Goal: Navigation & Orientation: Find specific page/section

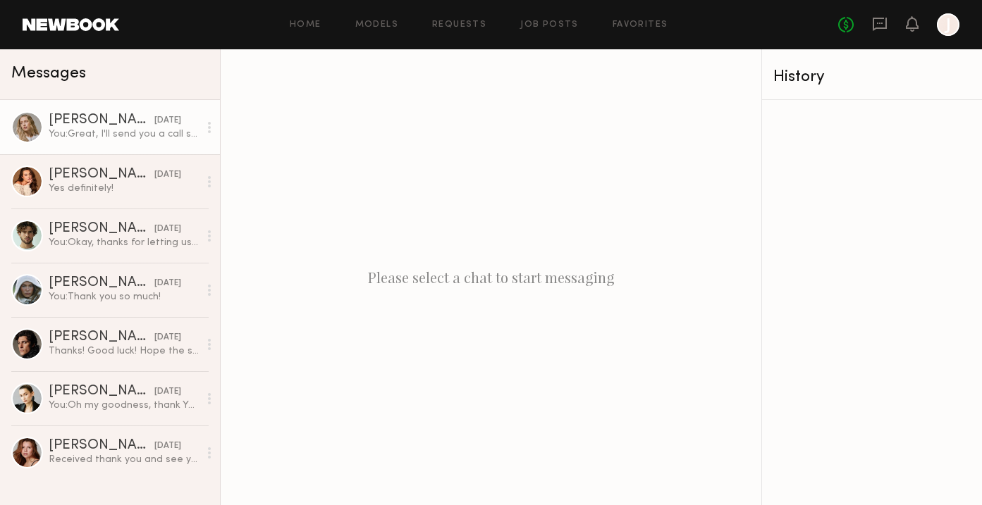
click at [78, 128] on div "You: Great, I'll send you a call sheet shortly." at bounding box center [124, 134] width 150 height 13
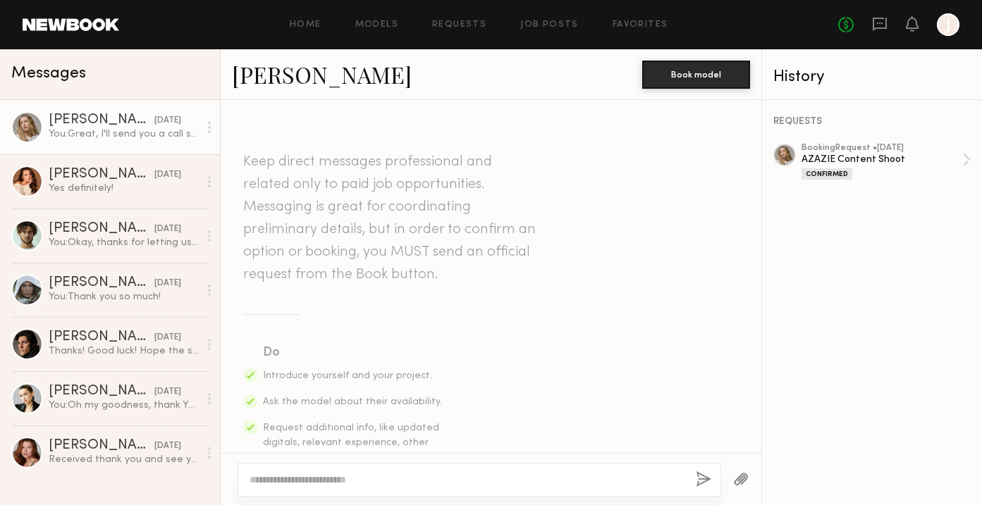
scroll to position [1427, 0]
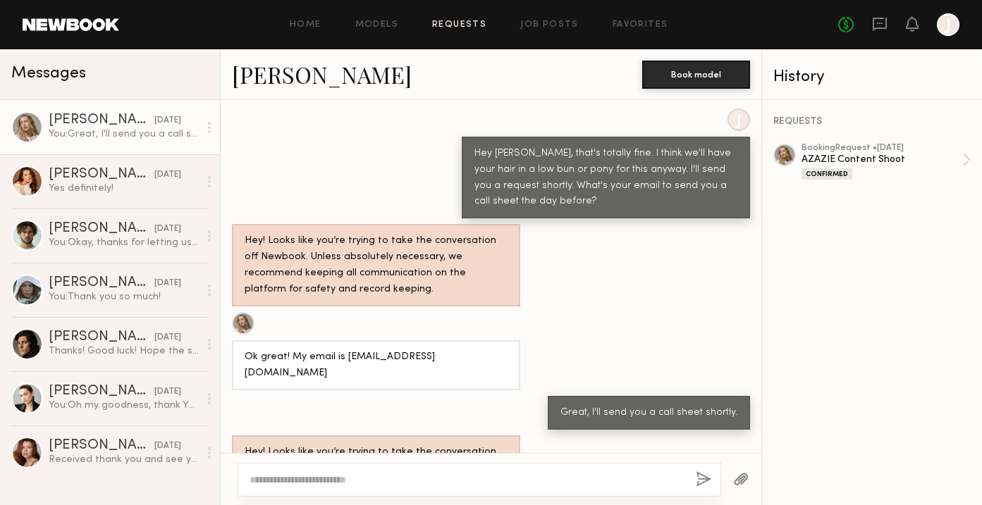
click at [464, 24] on link "Requests" at bounding box center [459, 24] width 54 height 9
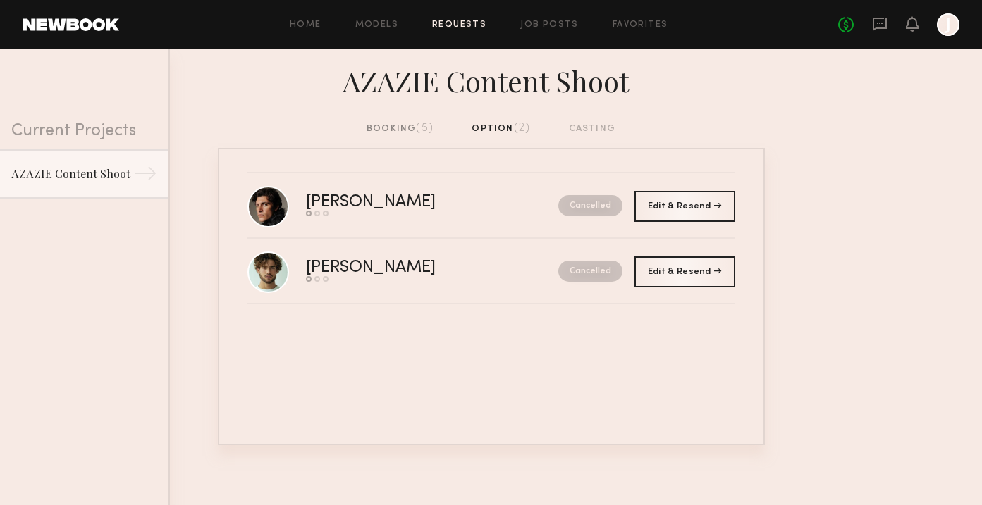
click at [406, 130] on div "booking (5)" at bounding box center [400, 129] width 67 height 16
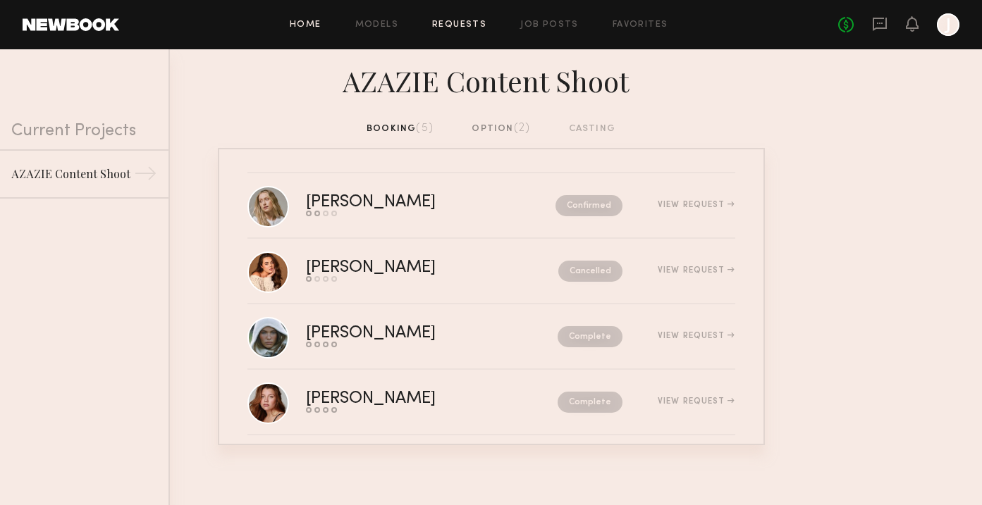
click at [310, 25] on link "Home" at bounding box center [306, 24] width 32 height 9
